Goal: Task Accomplishment & Management: Manage account settings

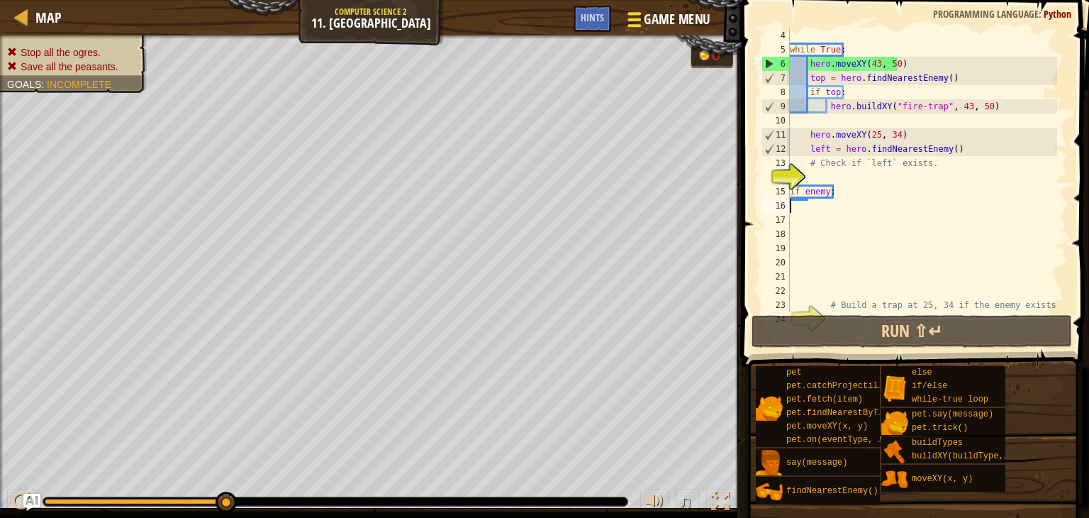
scroll to position [43, 0]
click at [652, 28] on span "Game Menu" at bounding box center [678, 19] width 66 height 19
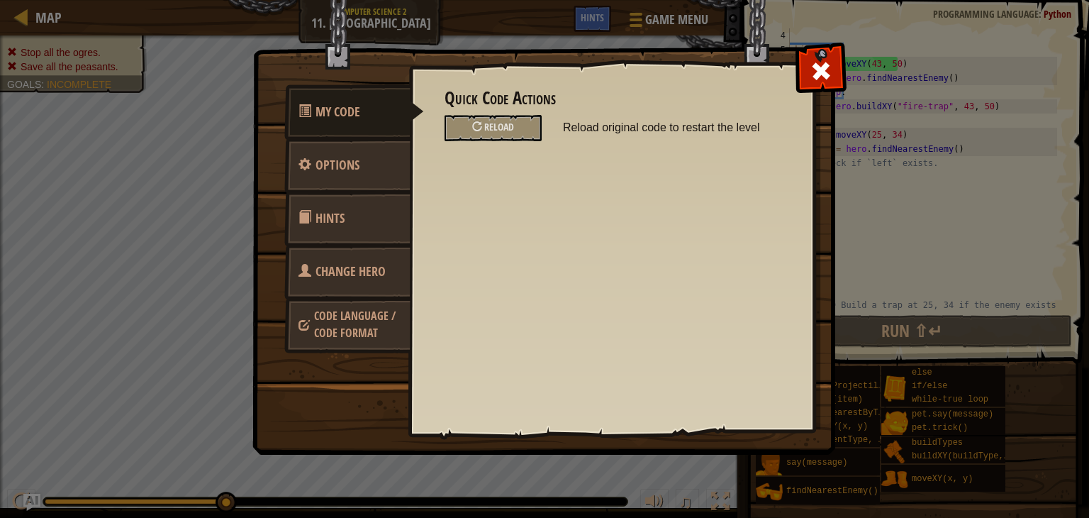
click at [350, 262] on span "Change Hero" at bounding box center [351, 271] width 70 height 18
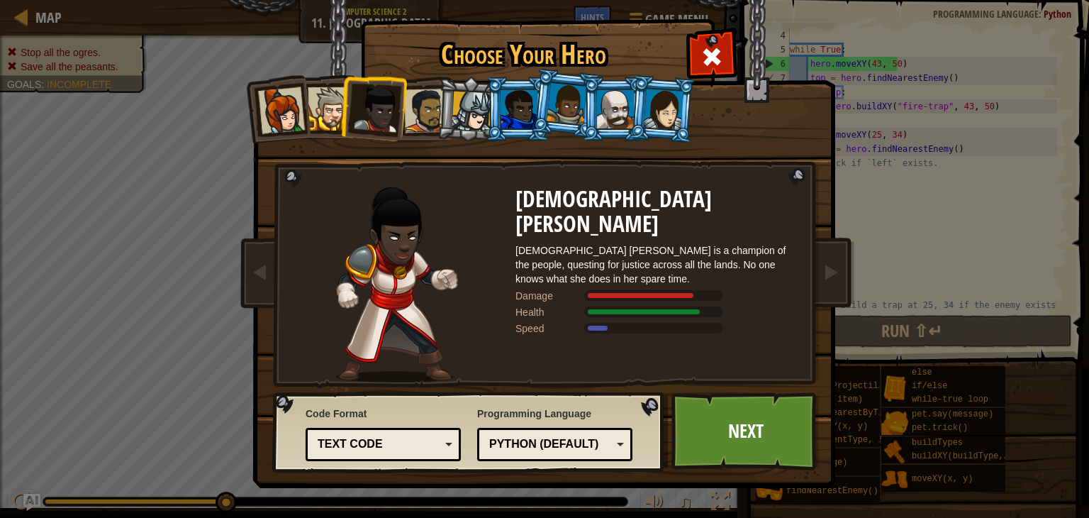
click at [607, 106] on div at bounding box center [615, 109] width 37 height 38
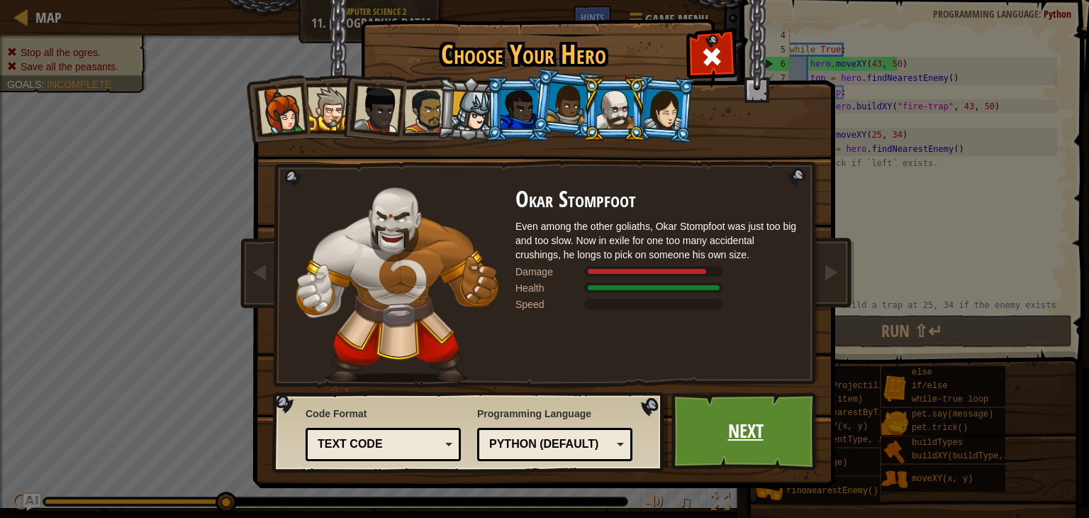
click at [779, 443] on link "Next" at bounding box center [746, 431] width 148 height 78
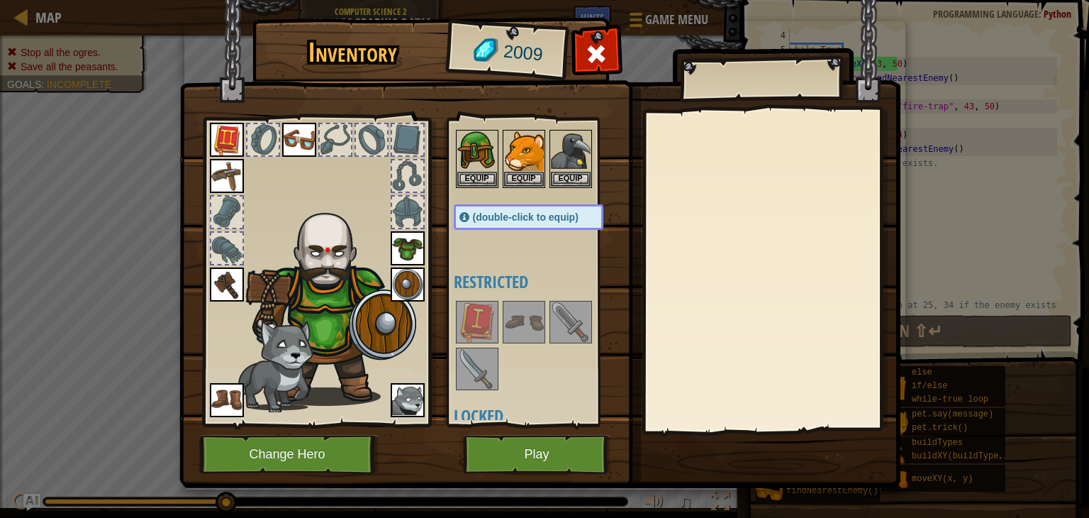
scroll to position [0, 0]
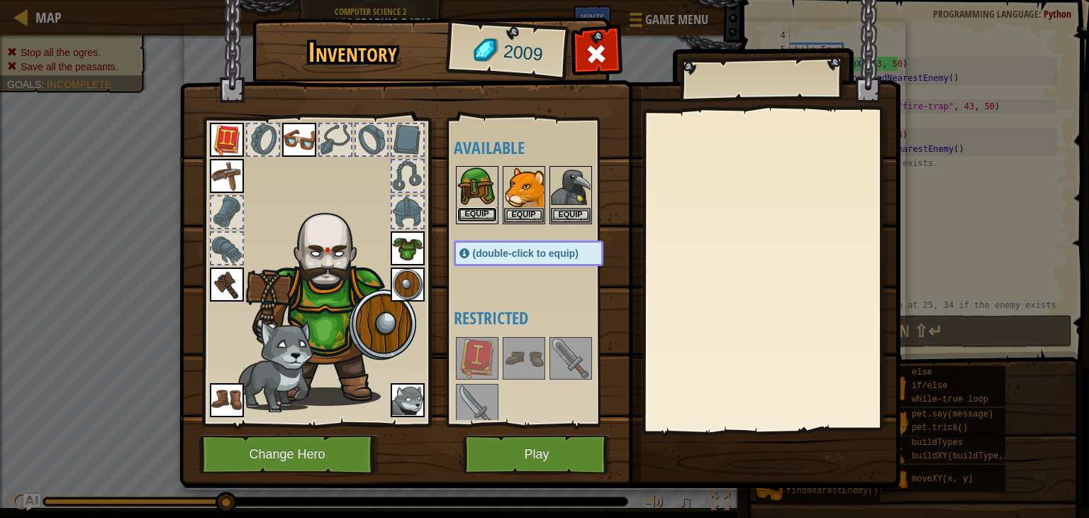
click at [479, 209] on button "Equip" at bounding box center [477, 214] width 40 height 15
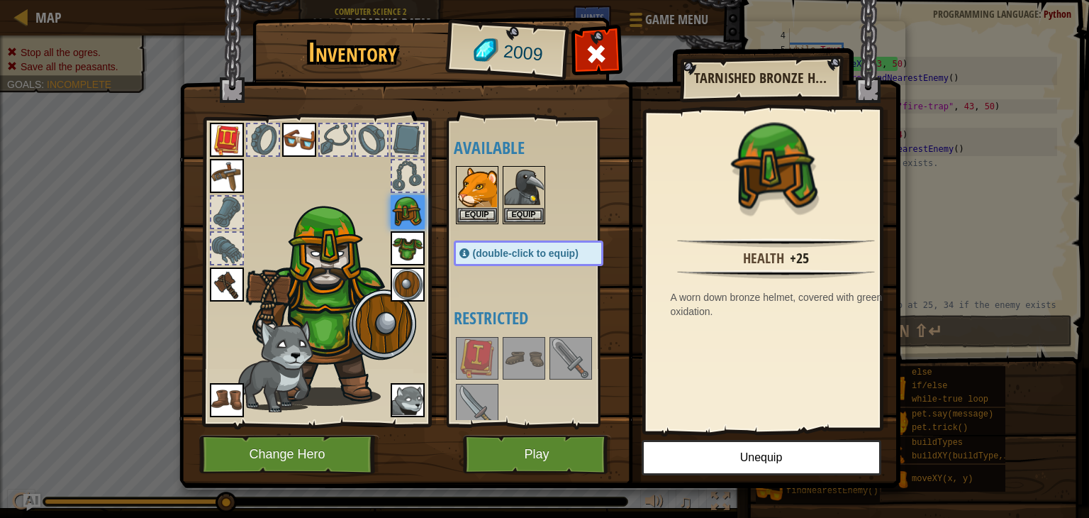
click at [611, 80] on img at bounding box center [539, 230] width 721 height 515
click at [602, 46] on span at bounding box center [596, 54] width 23 height 23
